Goal: Browse casually: Explore the website without a specific task or goal

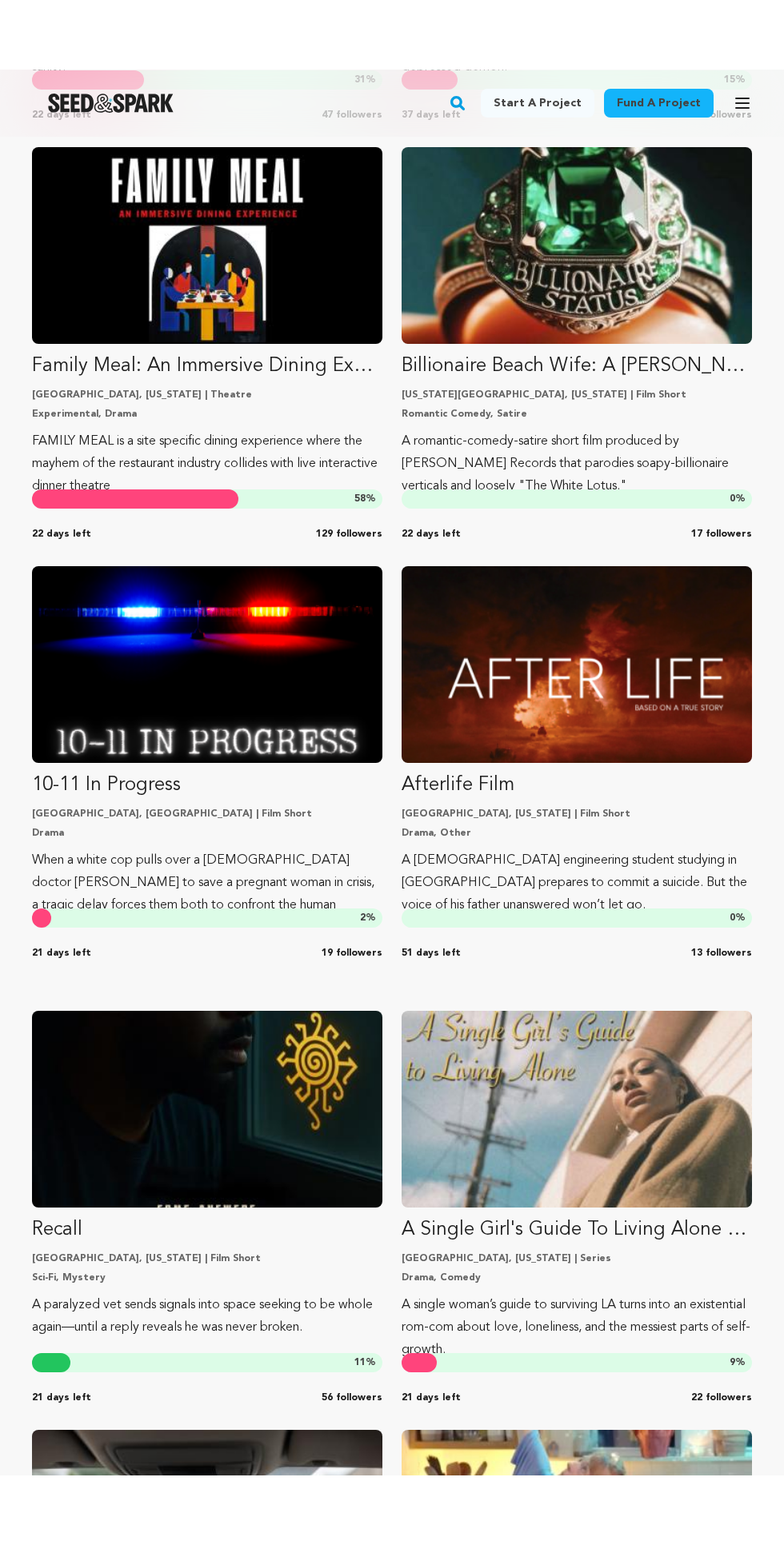
scroll to position [9469, 0]
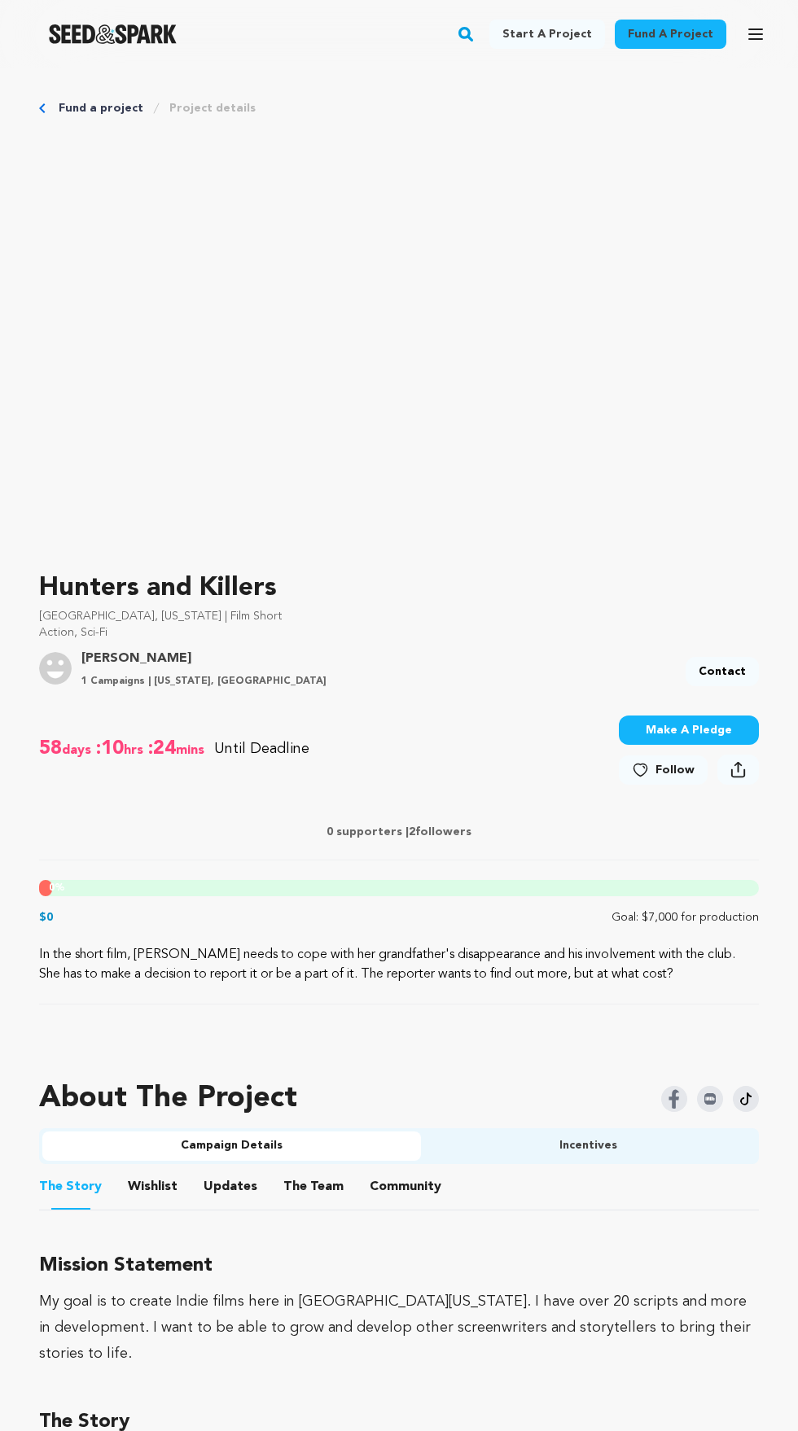
scroll to position [8, 0]
